Goal: Task Accomplishment & Management: Complete application form

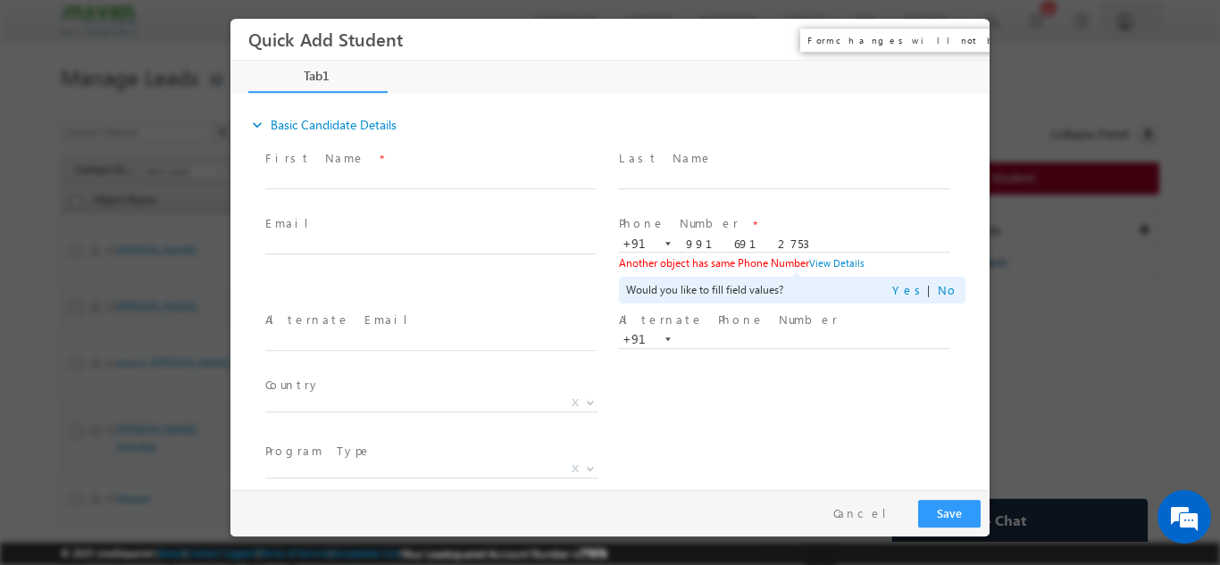
click at [969, 44] on button "×" at bounding box center [963, 38] width 30 height 33
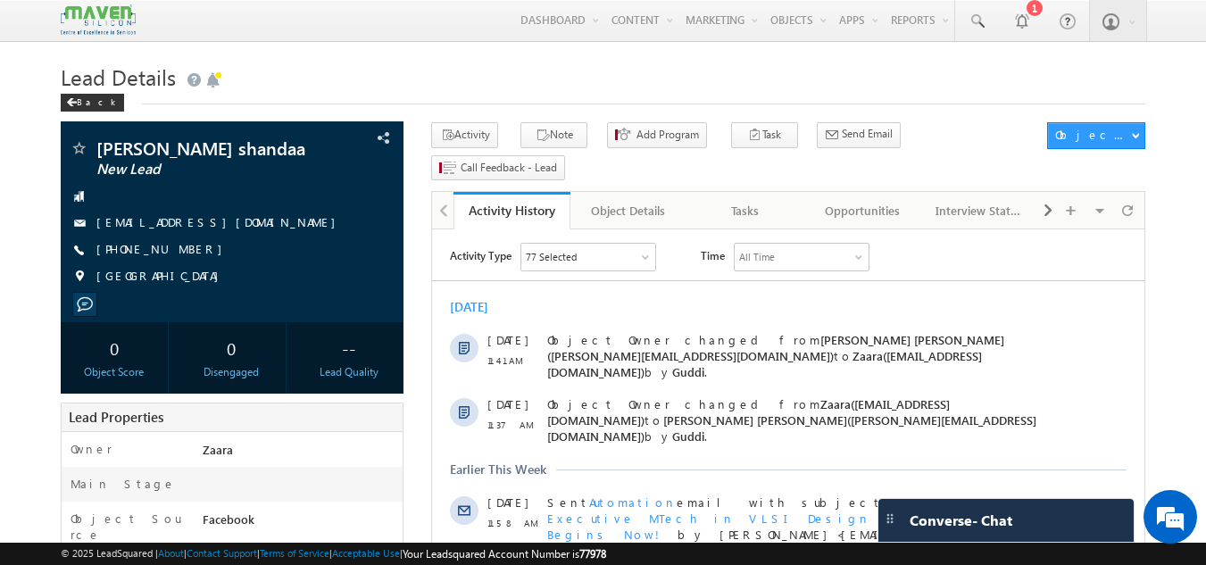
click at [560, 88] on h1 "Lead Details" at bounding box center [604, 75] width 1086 height 35
click at [547, 111] on div "Lead Details Back" at bounding box center [604, 90] width 1086 height 64
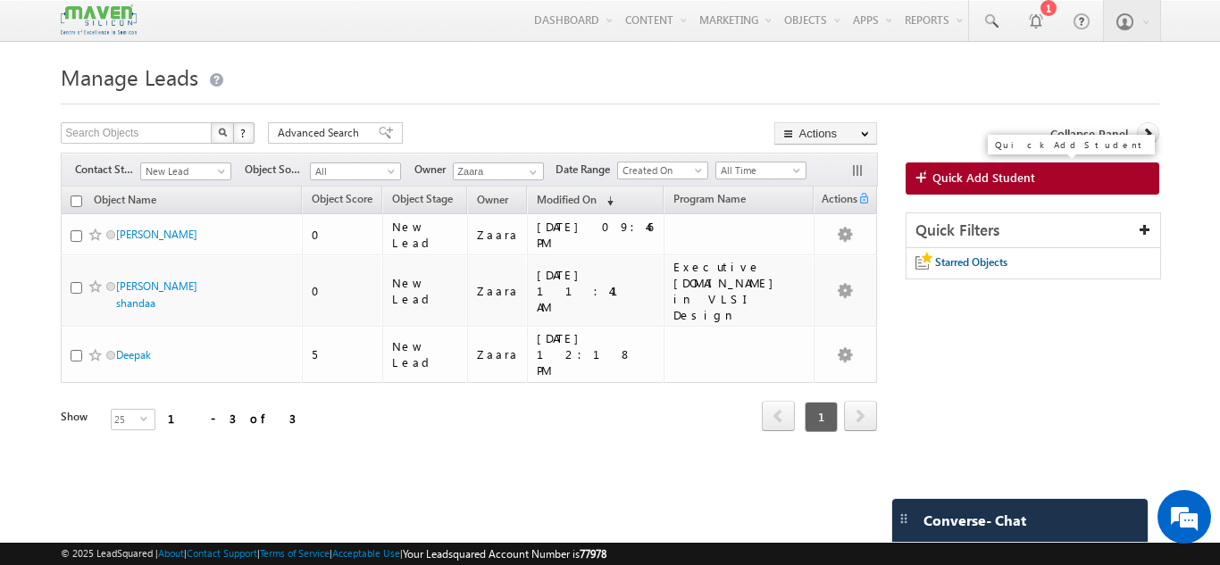
click at [952, 179] on span "Quick Add Student" at bounding box center [983, 178] width 103 height 16
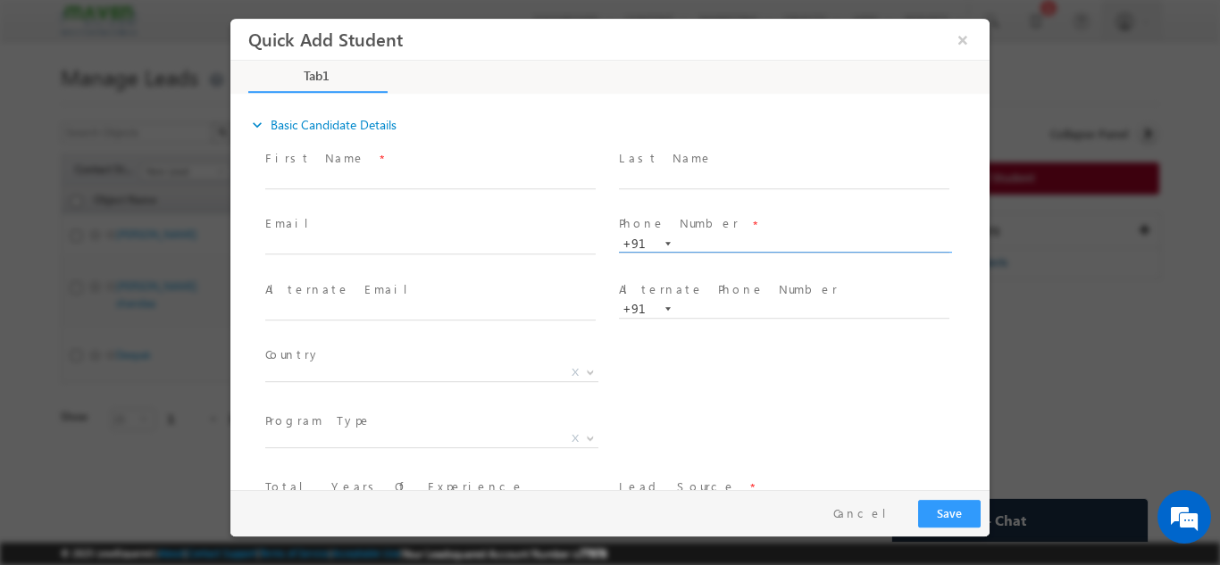
click at [698, 248] on input "text" at bounding box center [784, 244] width 330 height 18
paste input "7676916155"
type input "7676916155"
click at [722, 192] on span at bounding box center [784, 198] width 330 height 20
